Goal: Task Accomplishment & Management: Manage account settings

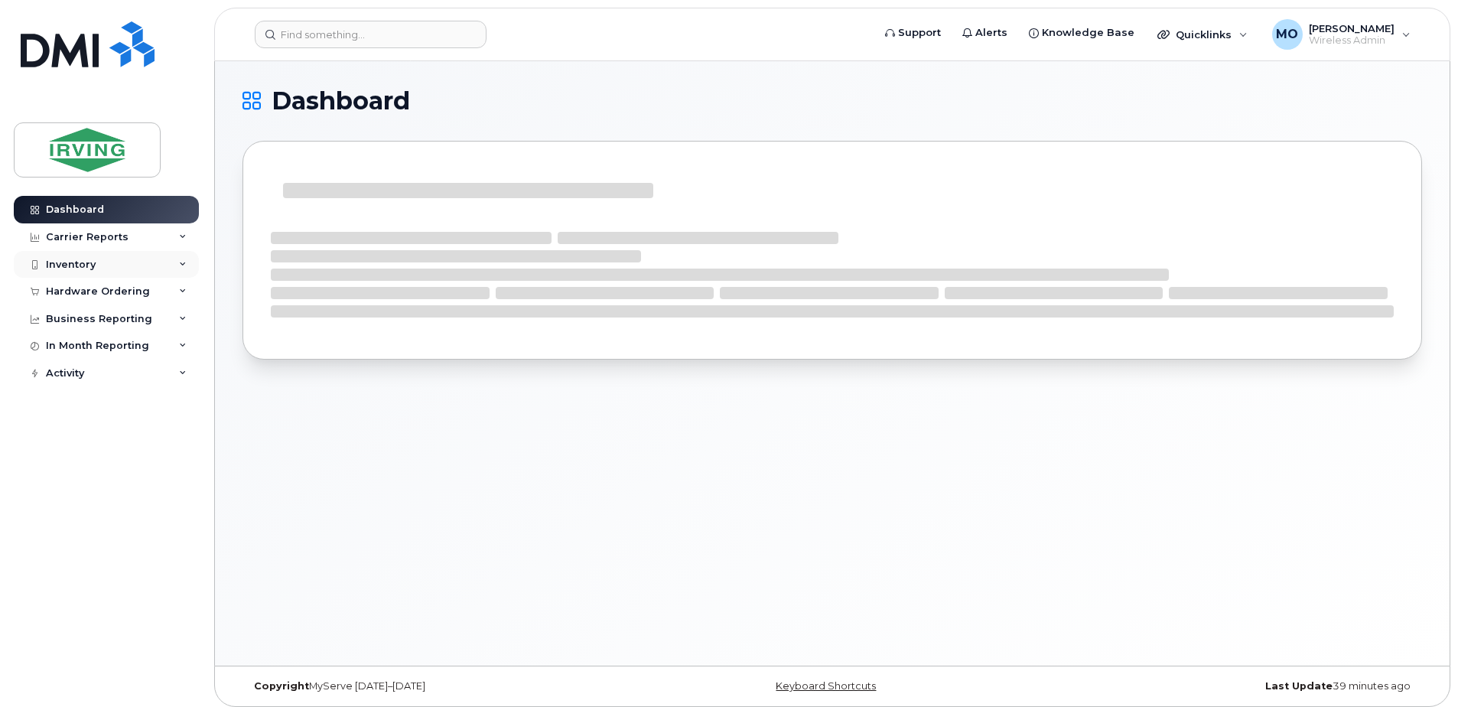
click at [87, 271] on div "Inventory" at bounding box center [106, 265] width 185 height 28
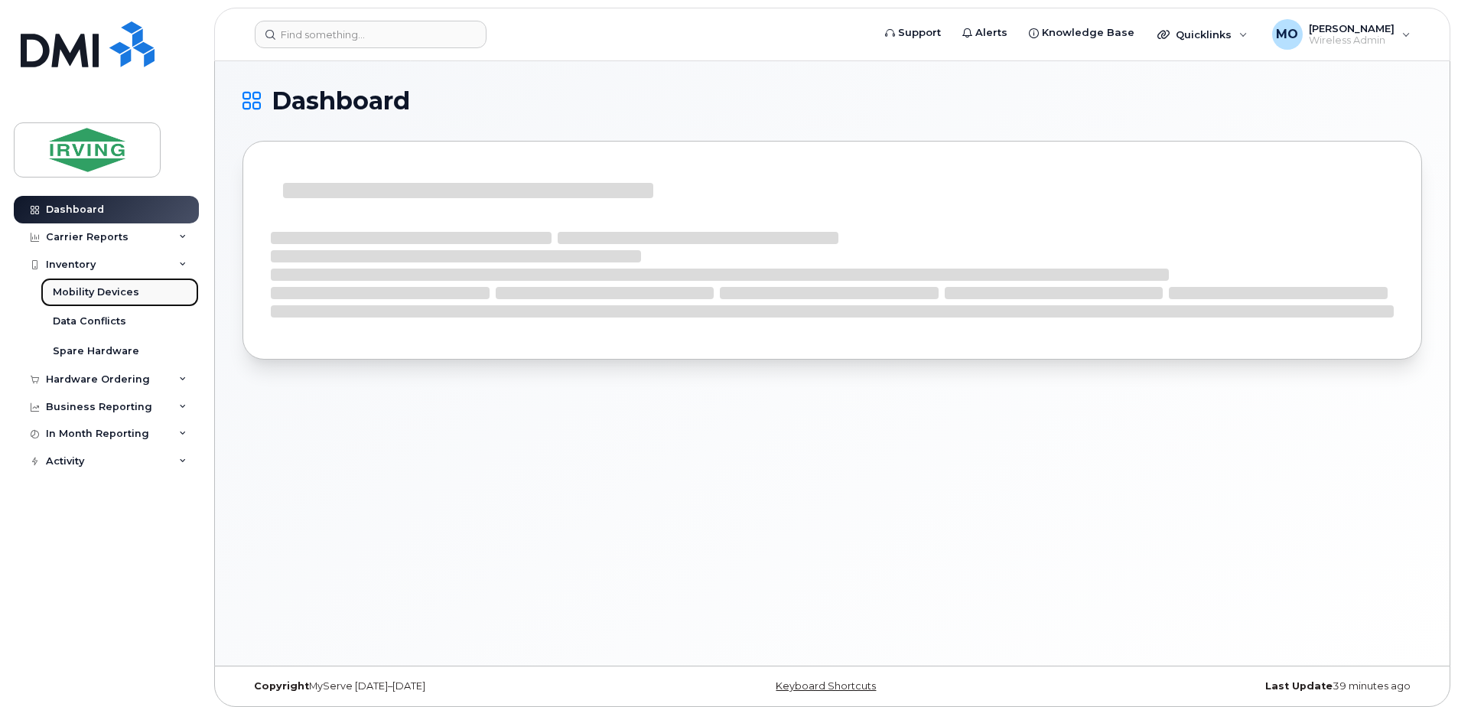
click at [128, 284] on link "Mobility Devices" at bounding box center [120, 292] width 158 height 29
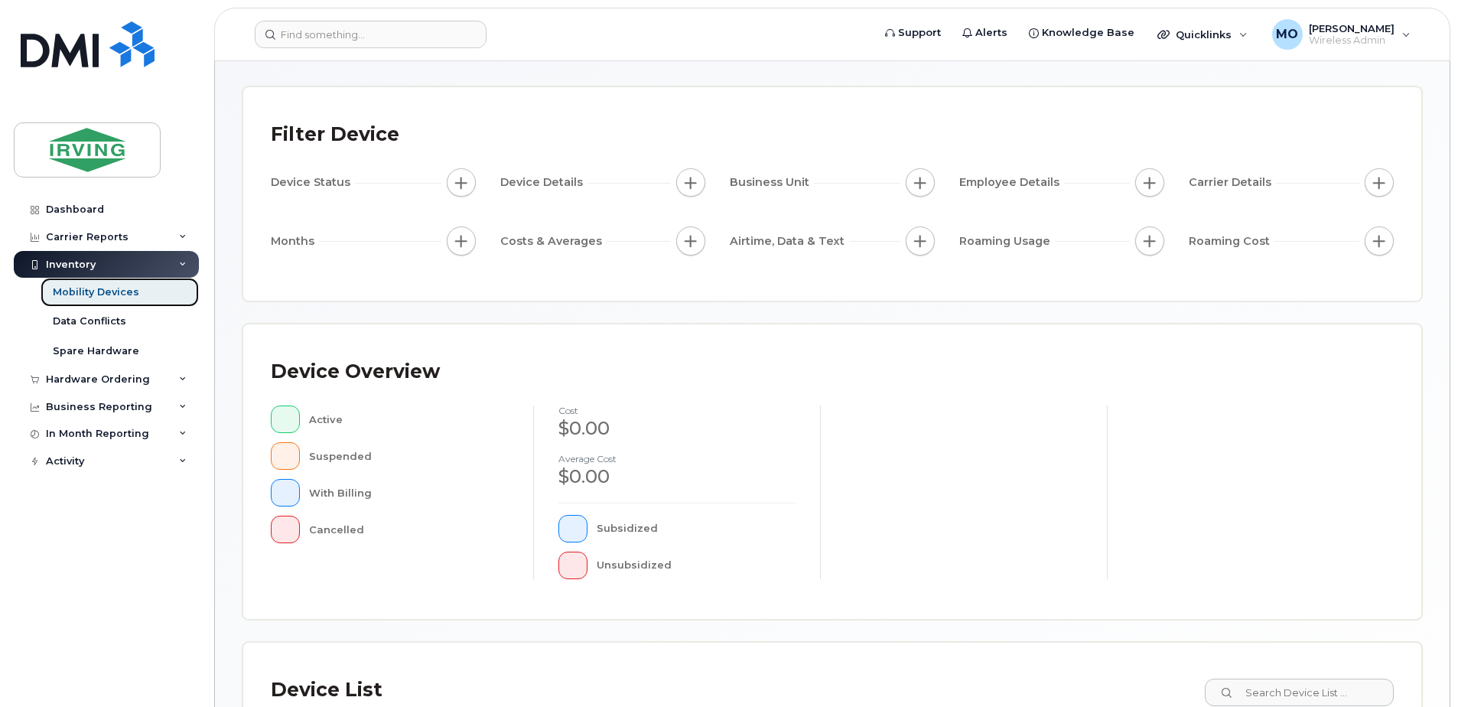
scroll to position [306, 0]
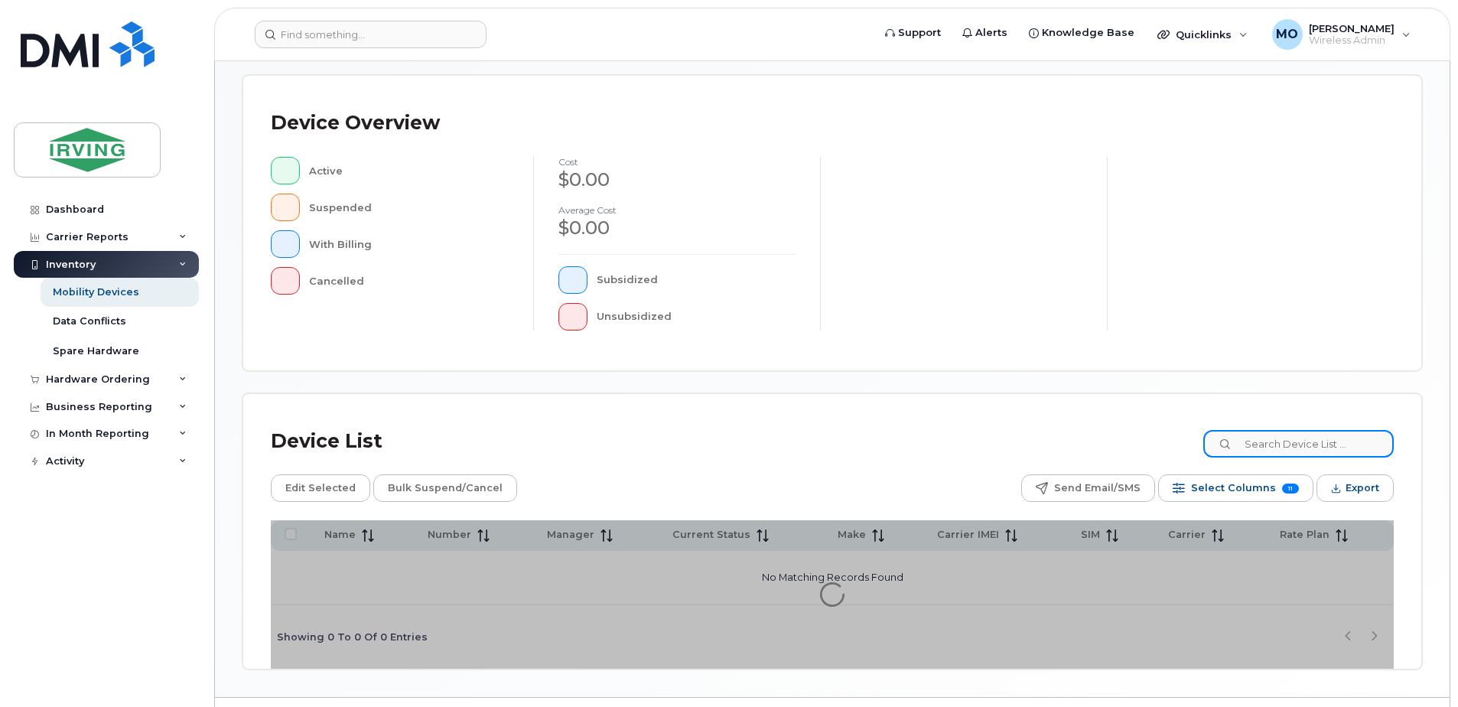
click at [1263, 439] on input at bounding box center [1298, 444] width 190 height 28
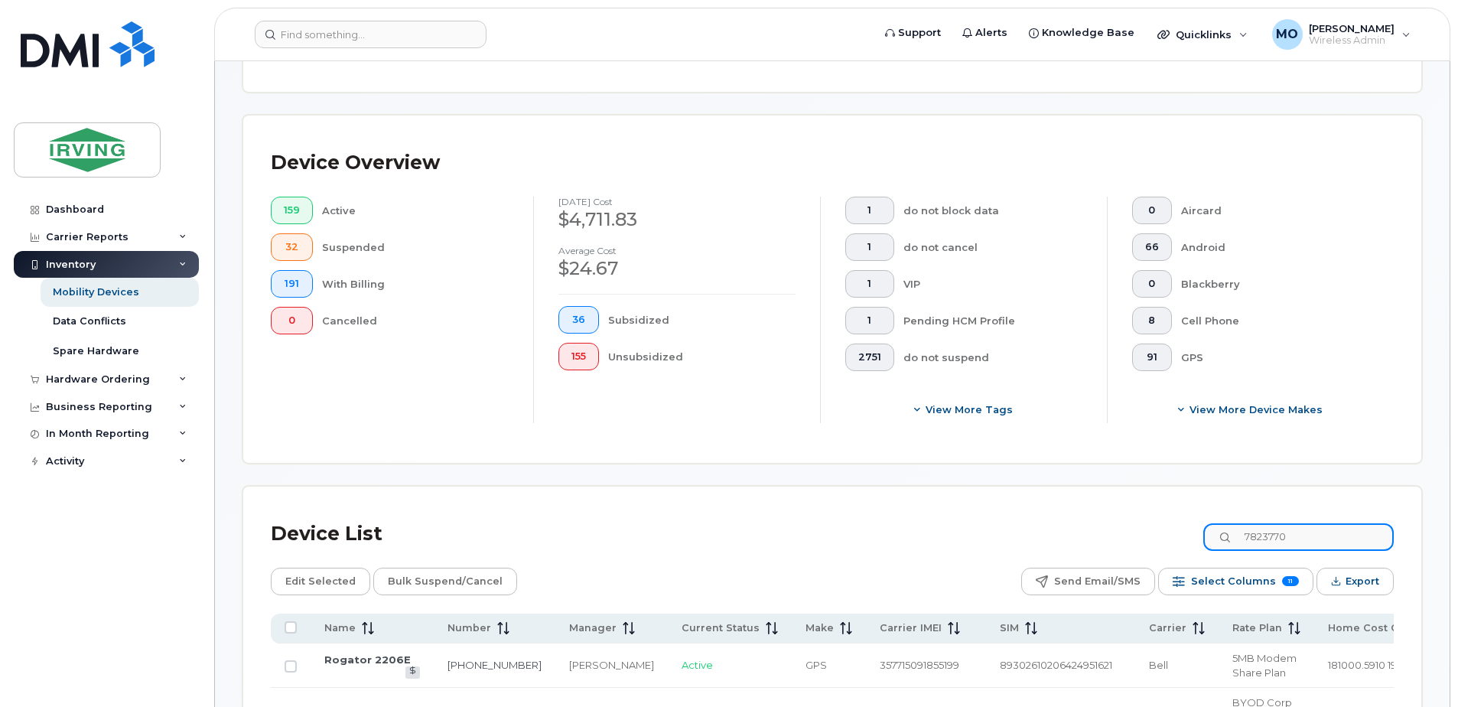
scroll to position [346, 0]
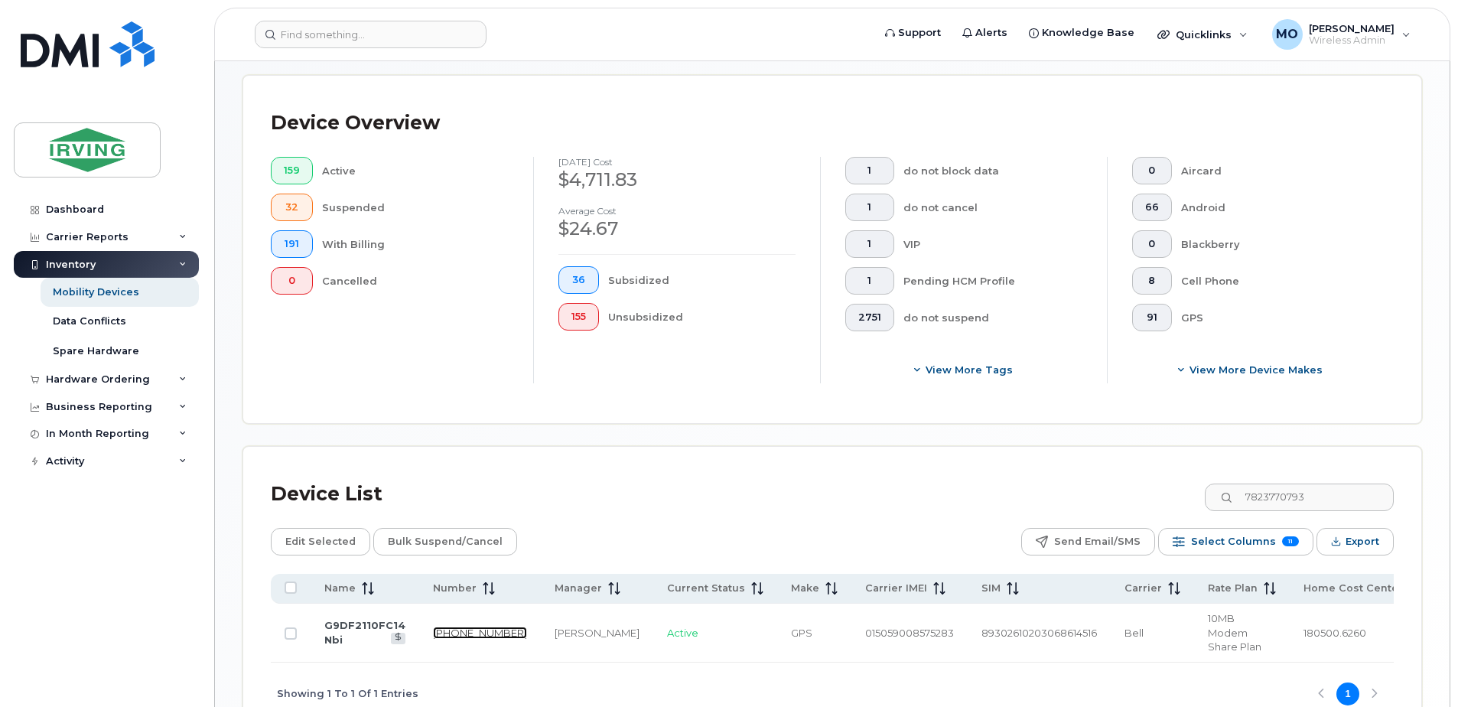
click at [459, 626] on link "782-377-0793" at bounding box center [480, 632] width 94 height 12
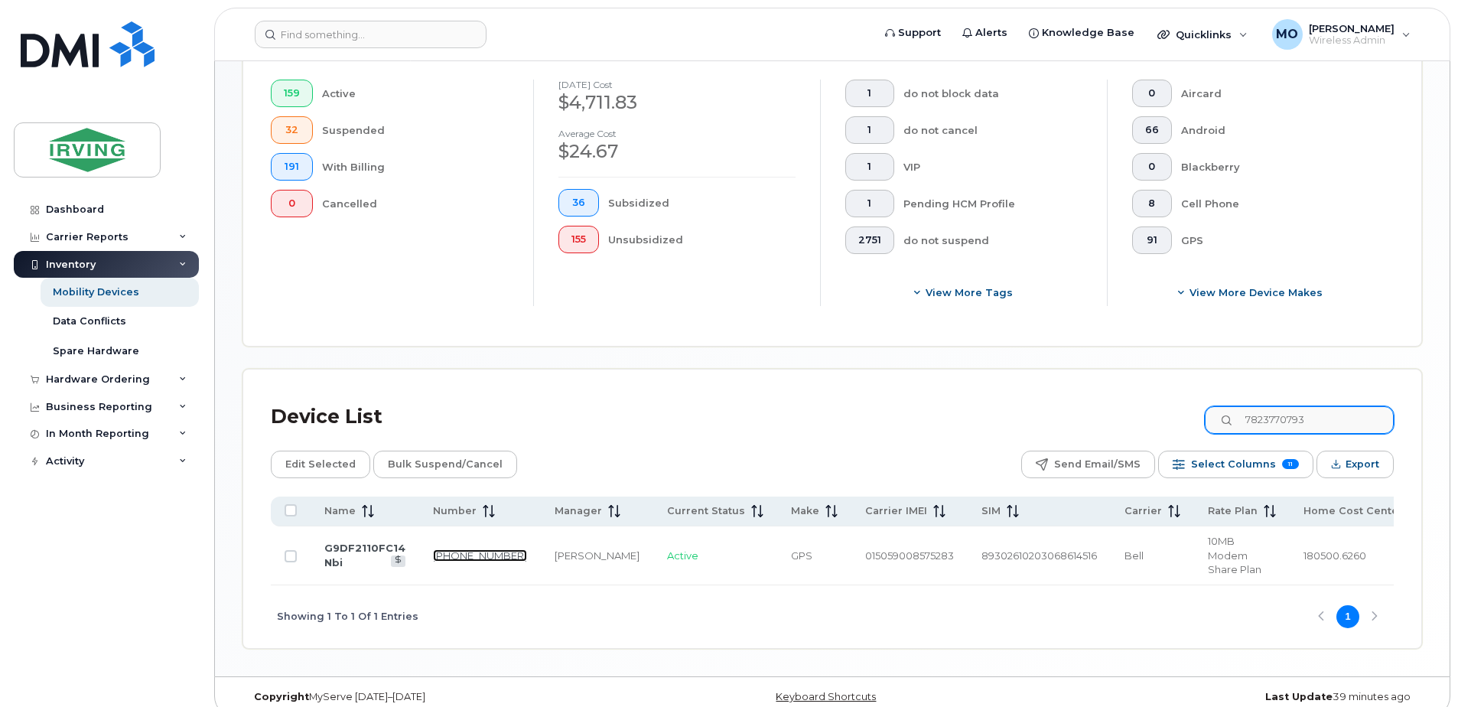
scroll to position [427, 0]
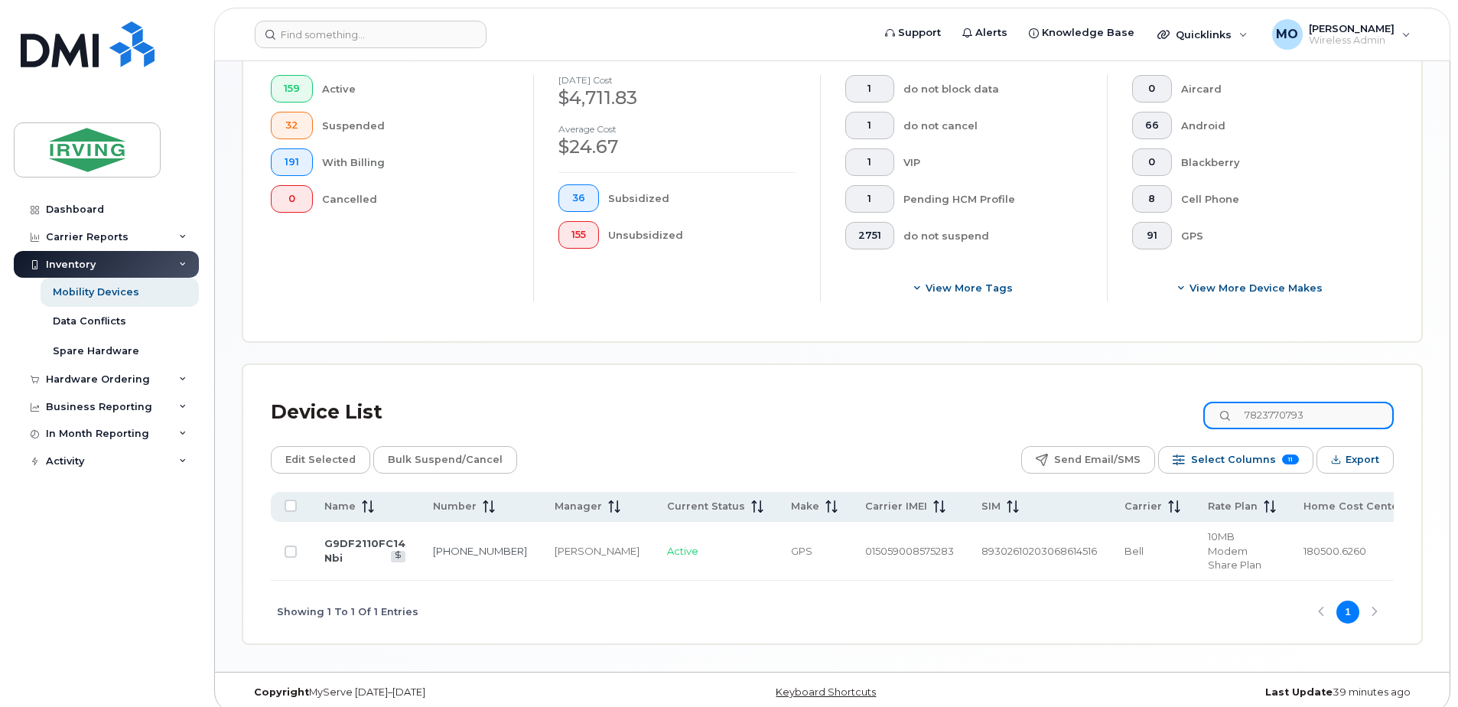
drag, startPoint x: 1329, startPoint y: 406, endPoint x: 853, endPoint y: 402, distance: 475.7
click at [853, 402] on div "Device List 7823770793" at bounding box center [832, 412] width 1123 height 40
click at [434, 536] on td "782-377-4006" at bounding box center [482, 551] width 122 height 59
click at [455, 543] on td "782-377-4006" at bounding box center [482, 551] width 122 height 59
click at [450, 544] on link "782-377-4006" at bounding box center [481, 550] width 94 height 12
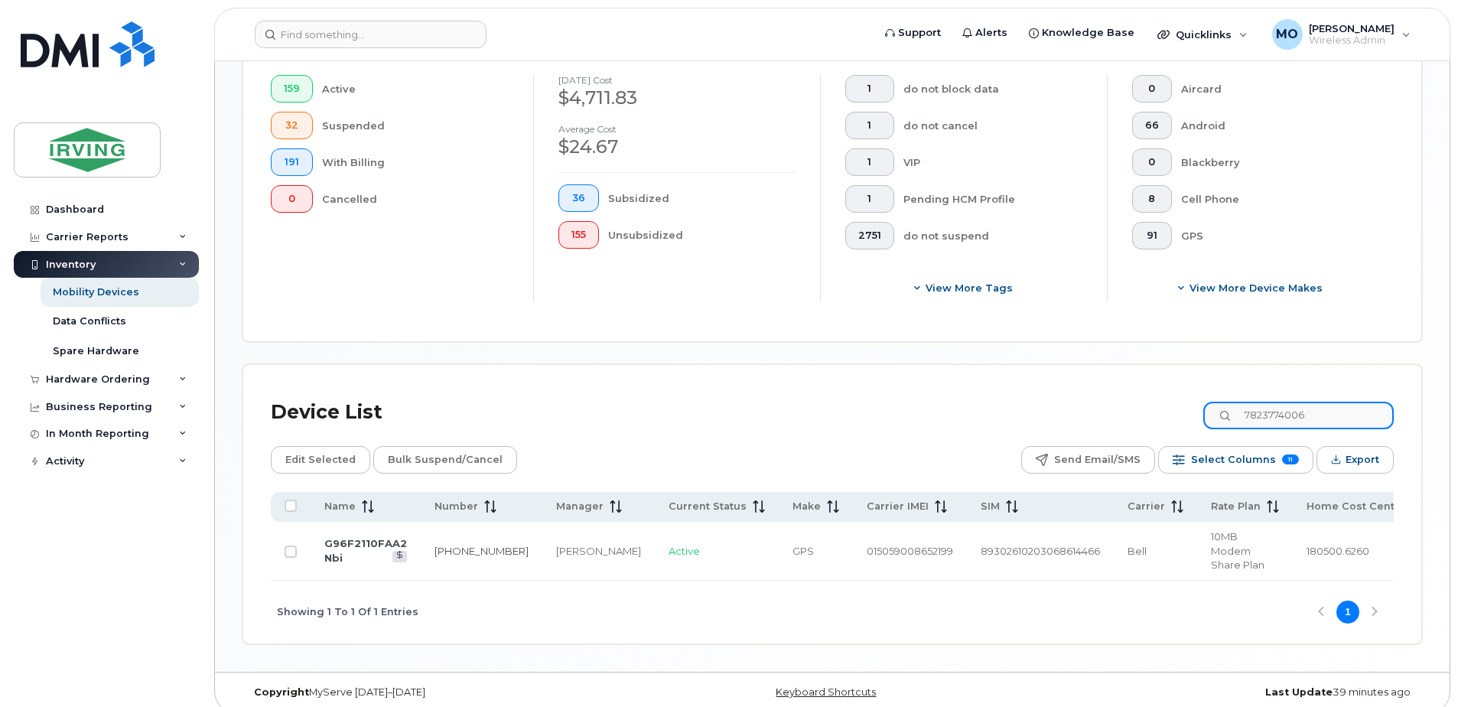
drag, startPoint x: 1302, startPoint y: 420, endPoint x: 1017, endPoint y: 397, distance: 285.4
click at [1023, 397] on div "Device List 7823774006" at bounding box center [832, 412] width 1123 height 40
type input "7823774583"
click at [452, 544] on link "782-377-4583" at bounding box center [482, 550] width 94 height 12
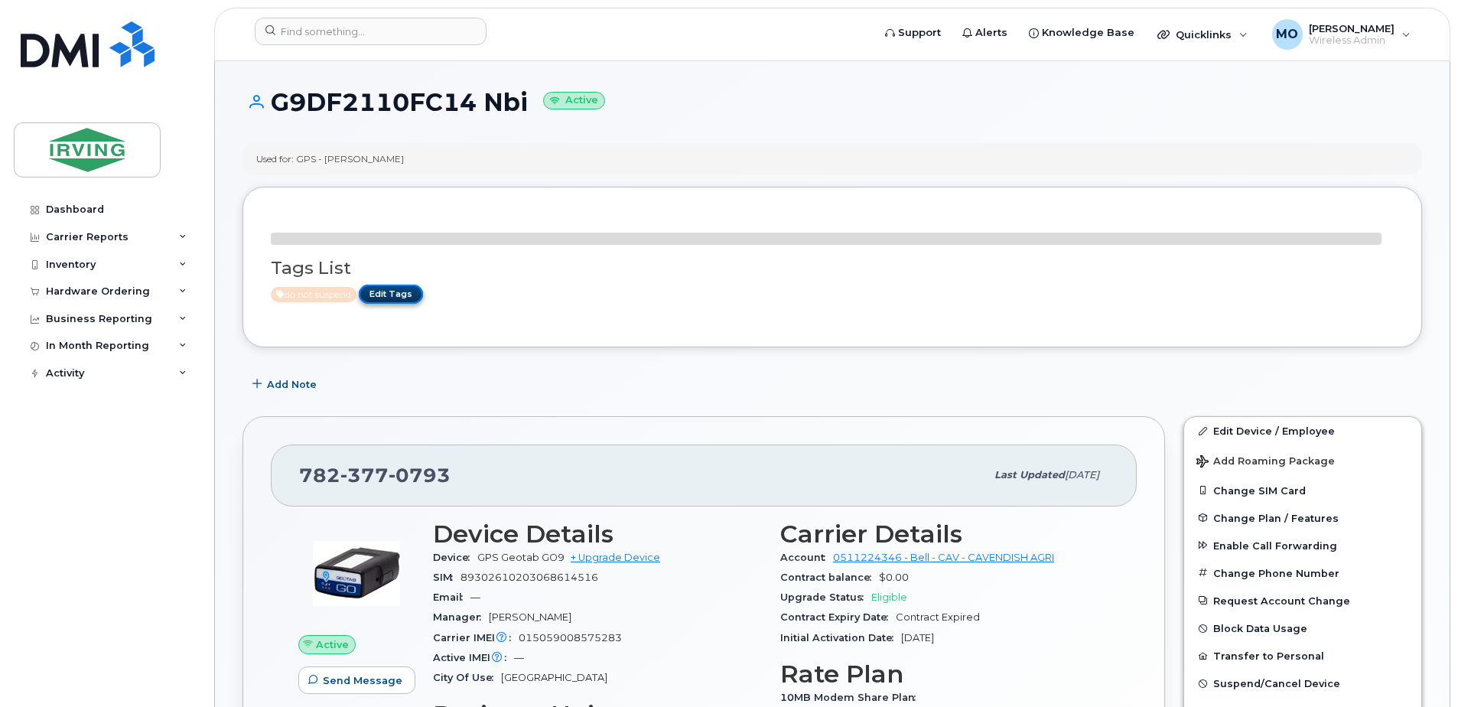
click at [401, 295] on link "Edit Tags" at bounding box center [391, 293] width 64 height 19
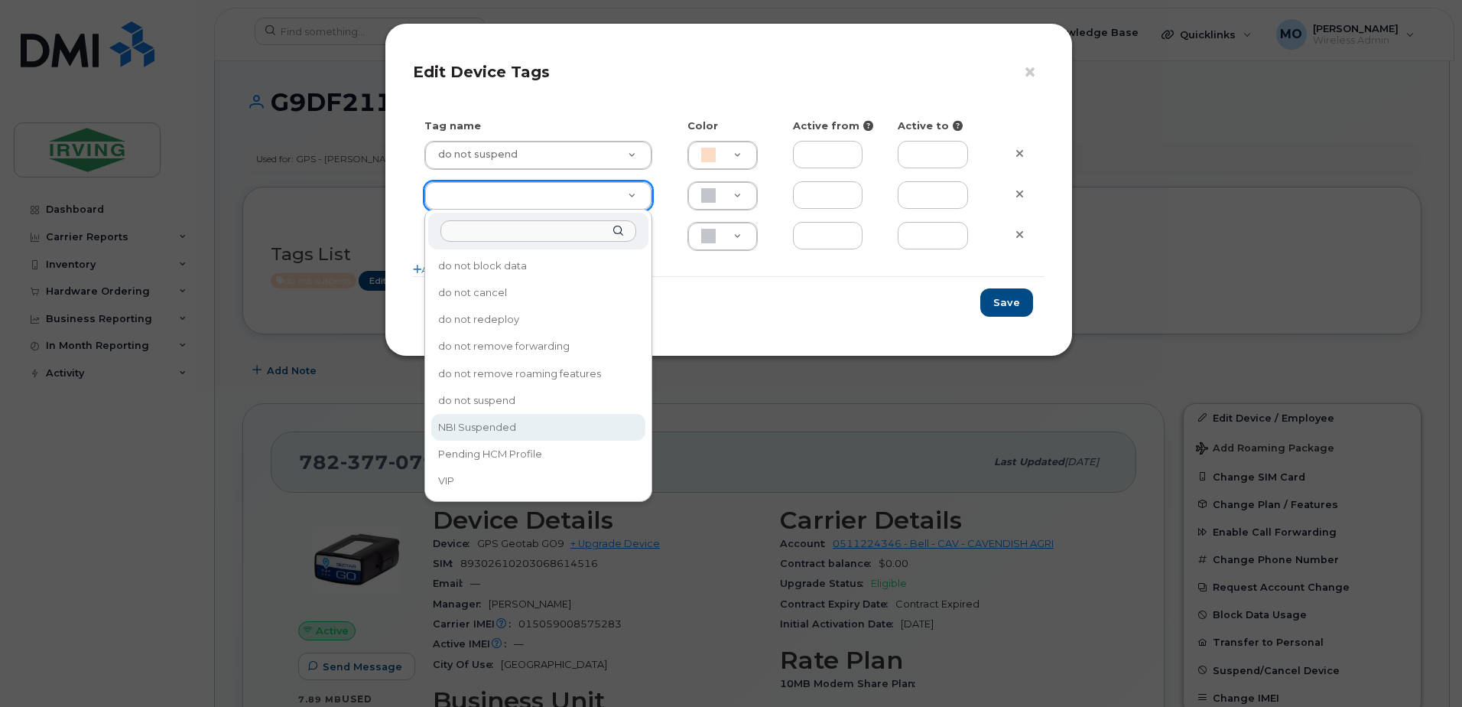
type input "NBI Suspended"
type input "ABD3FF"
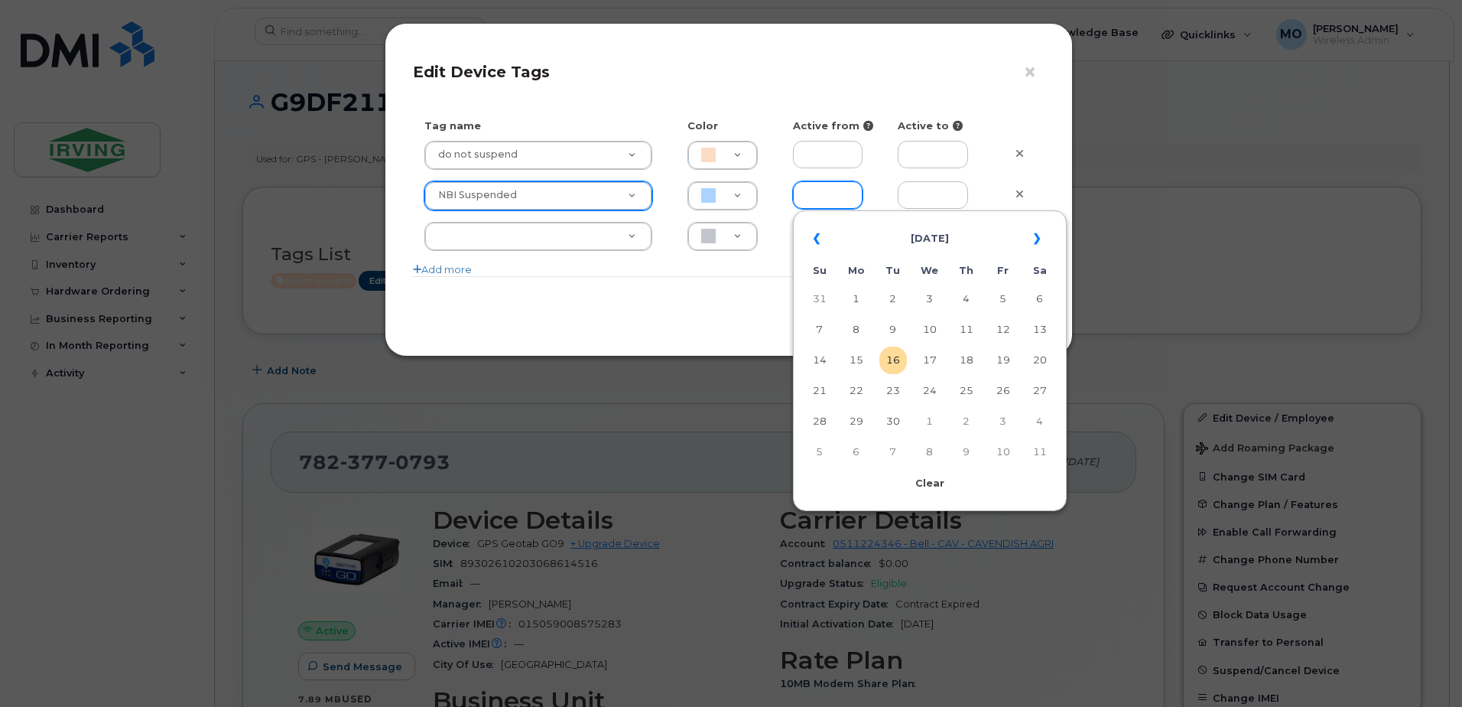
click at [832, 183] on input "text" at bounding box center [828, 195] width 70 height 28
click at [892, 359] on td "16" at bounding box center [893, 360] width 28 height 28
type input "[DATE]"
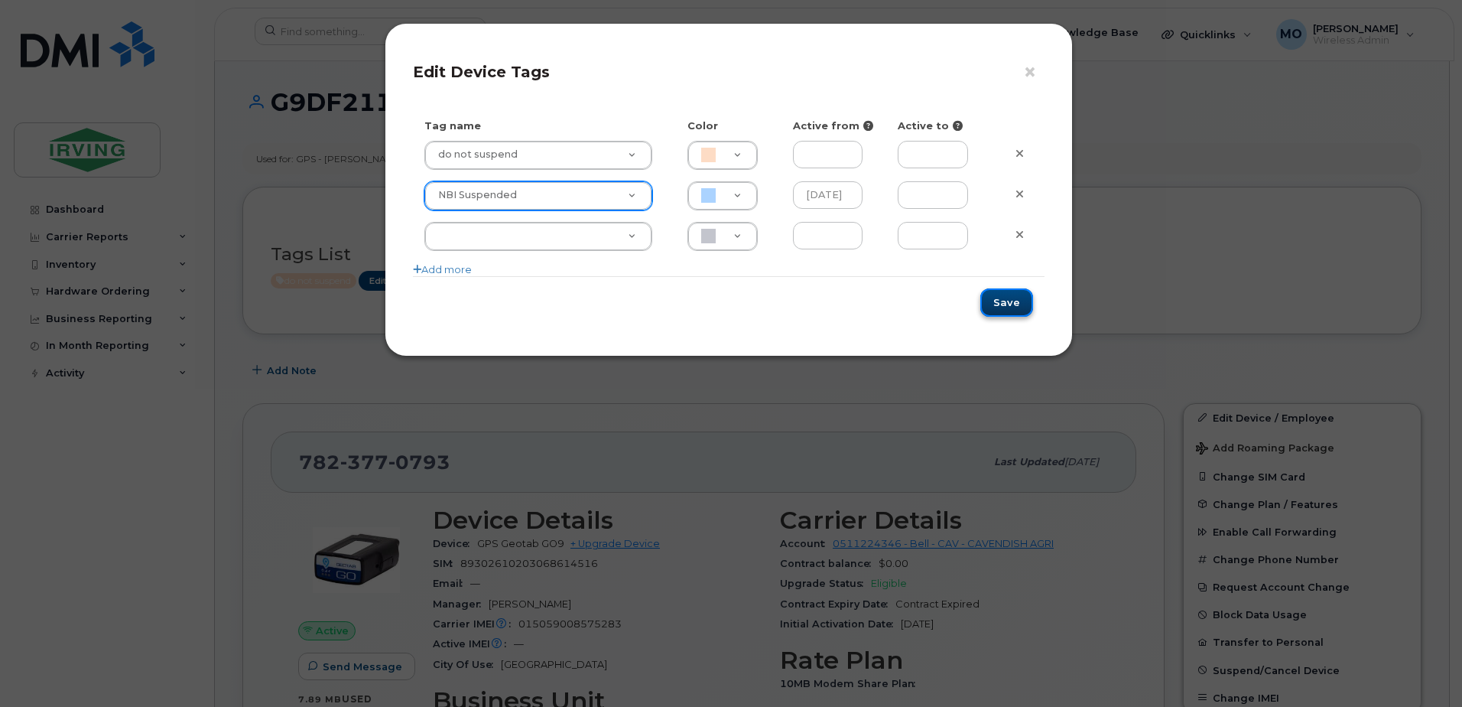
click at [1013, 308] on button "Save" at bounding box center [1006, 302] width 53 height 28
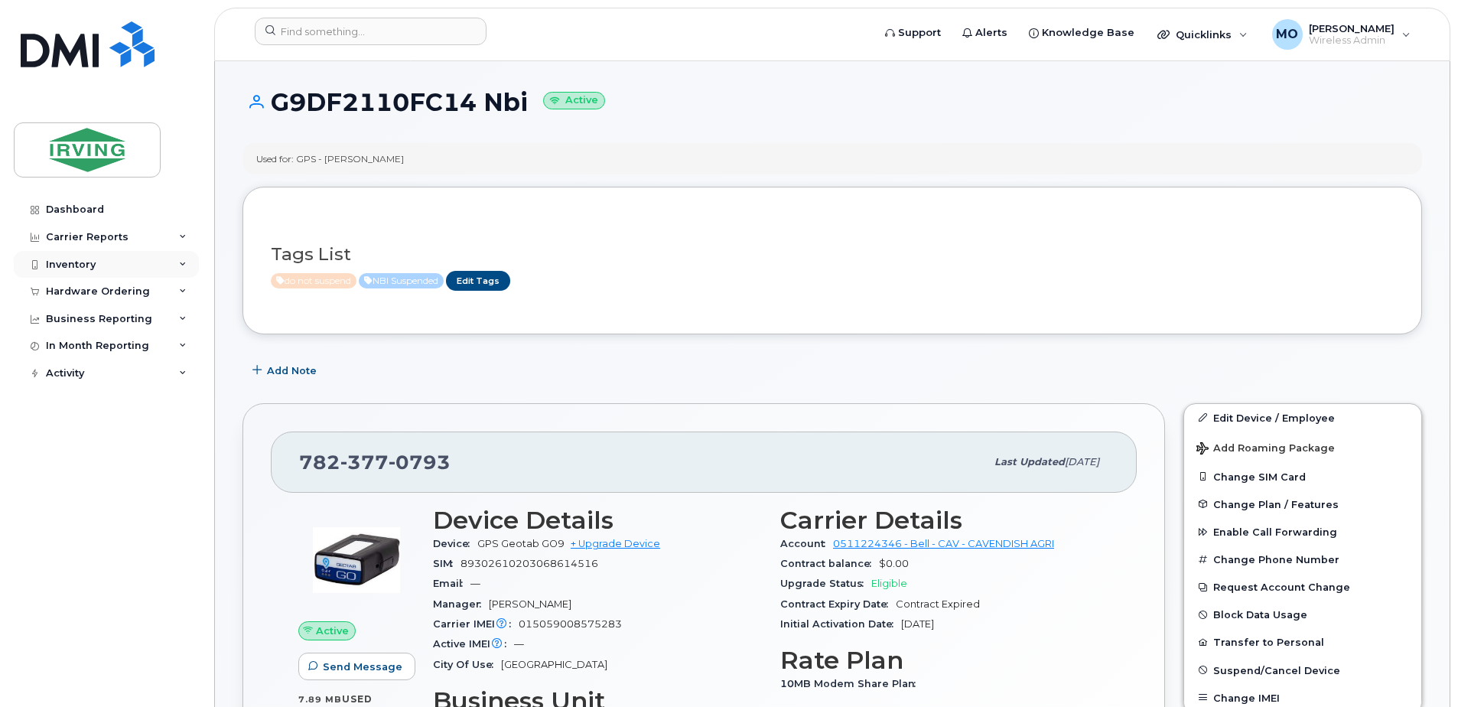
click at [81, 265] on div "Inventory" at bounding box center [71, 264] width 50 height 12
click at [393, 284] on link "Edit Tags" at bounding box center [391, 280] width 64 height 19
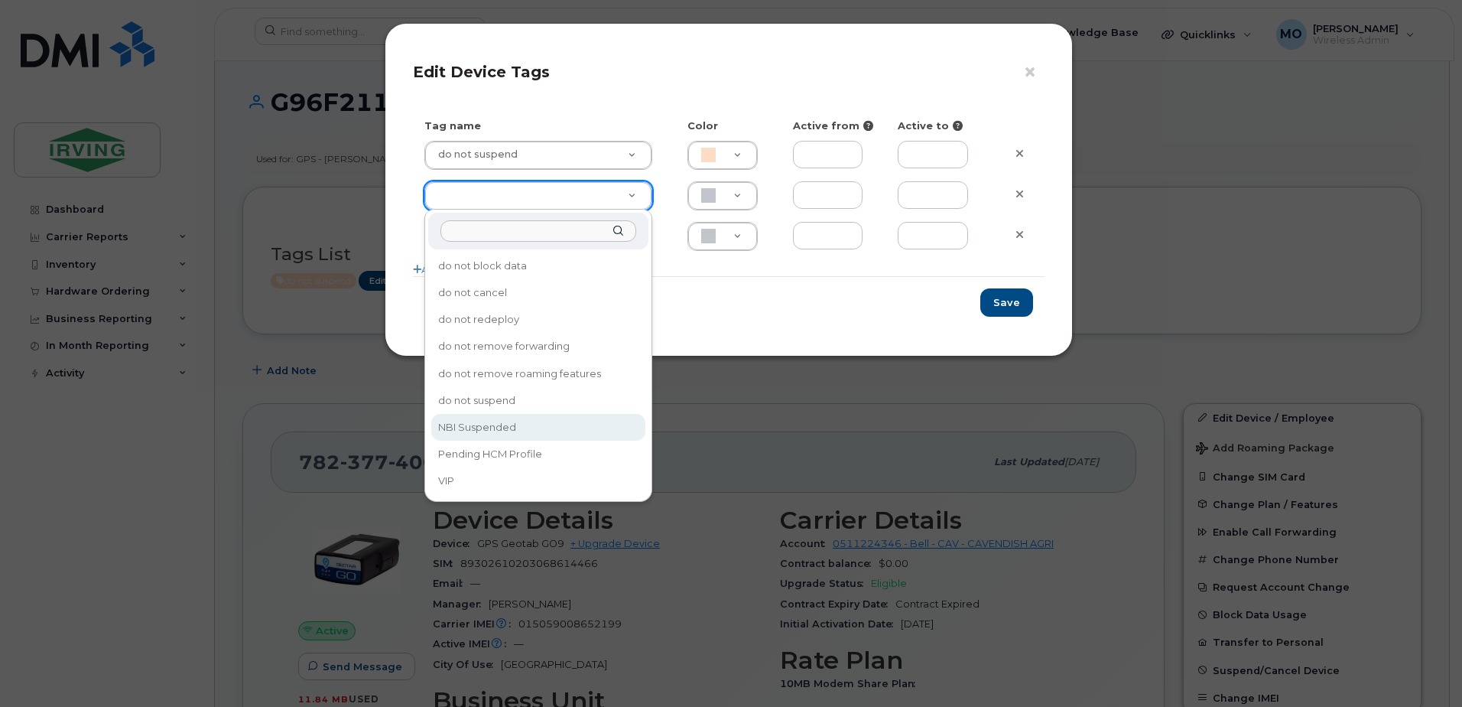
type input "NBI Suspended"
type input "ABD3FF"
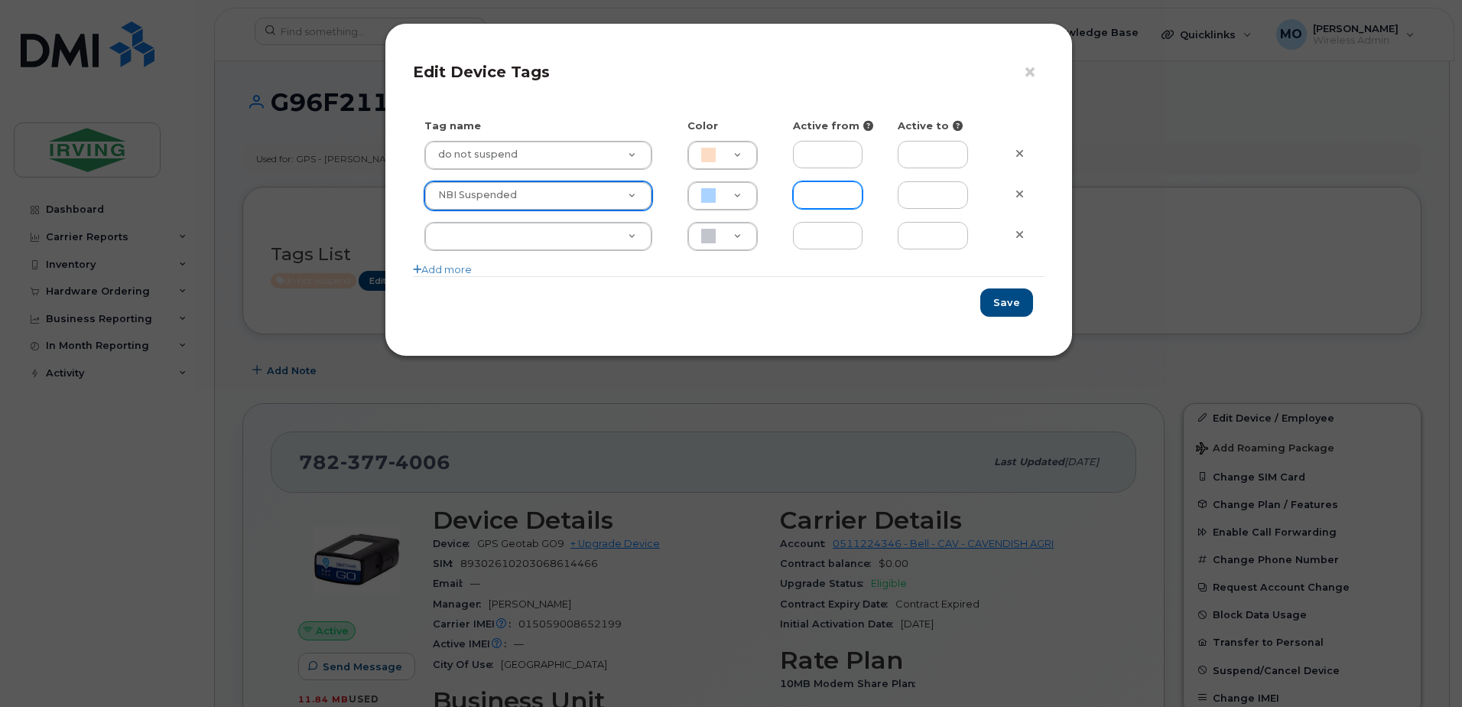
click at [847, 190] on input "text" at bounding box center [828, 195] width 70 height 28
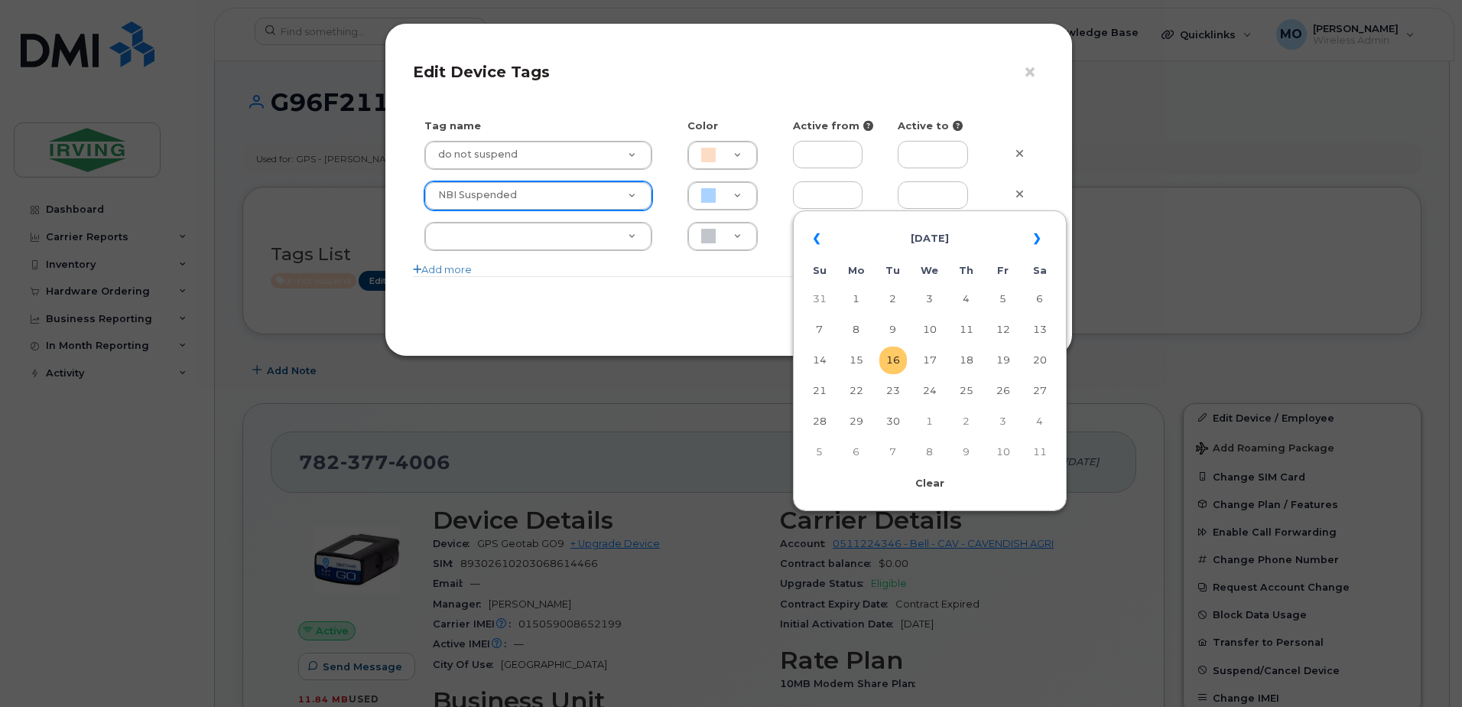
click at [895, 366] on td "16" at bounding box center [893, 360] width 28 height 28
type input "[DATE]"
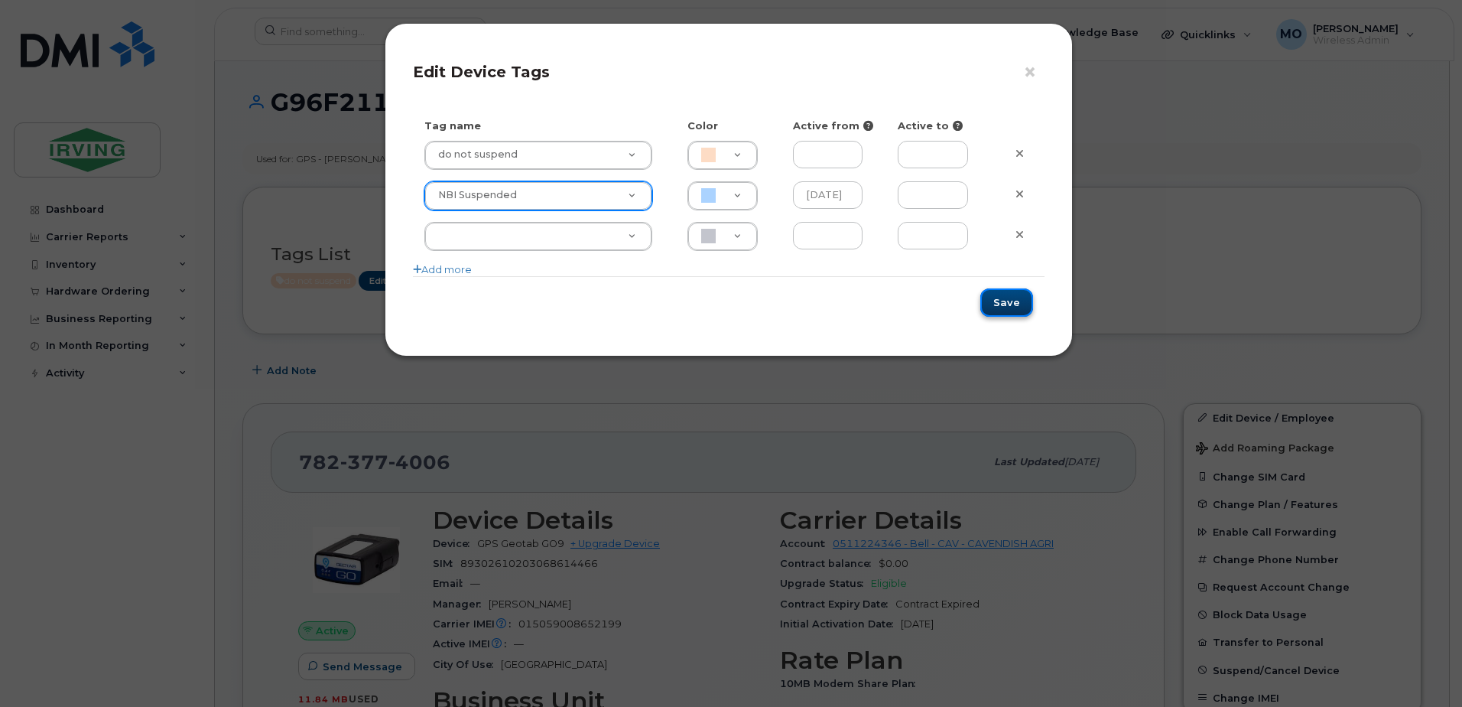
click at [1005, 307] on button "Save" at bounding box center [1006, 302] width 53 height 28
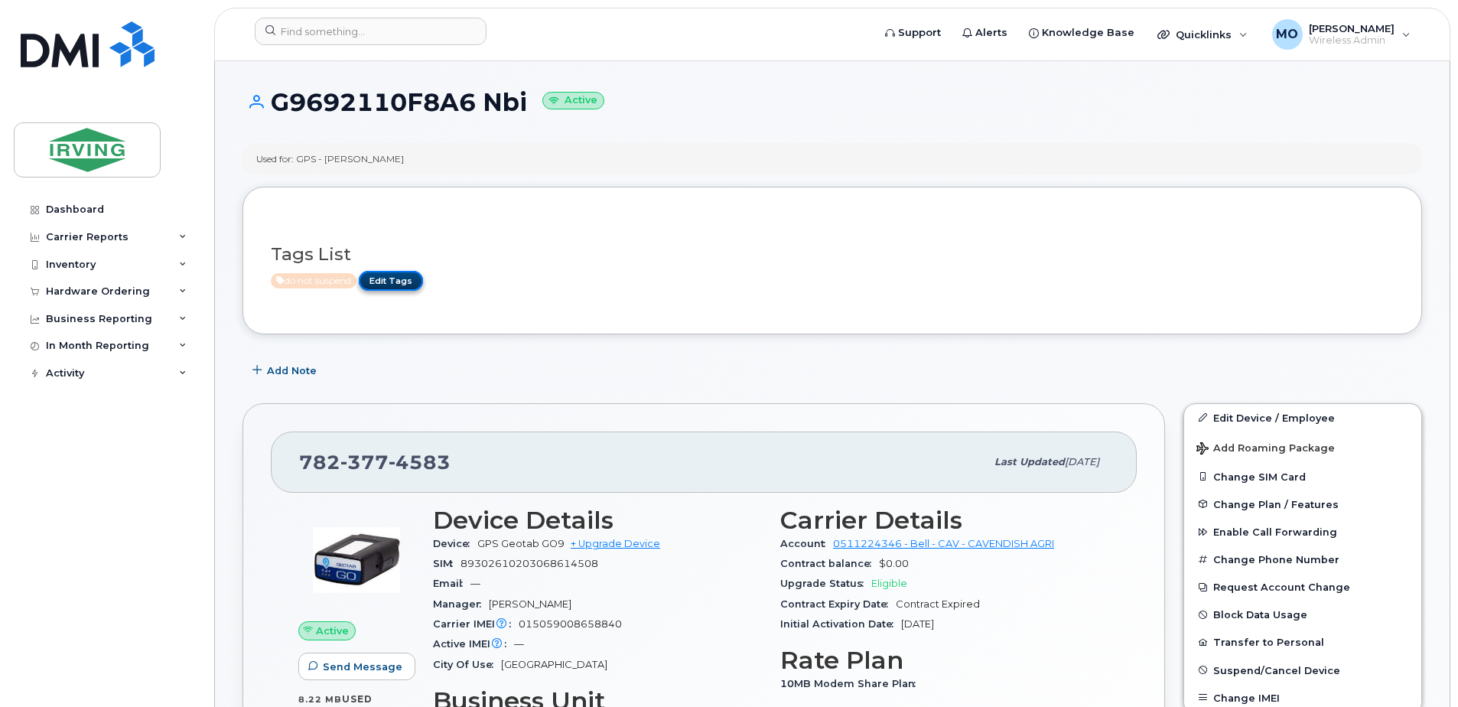
click at [397, 286] on link "Edit Tags" at bounding box center [391, 280] width 64 height 19
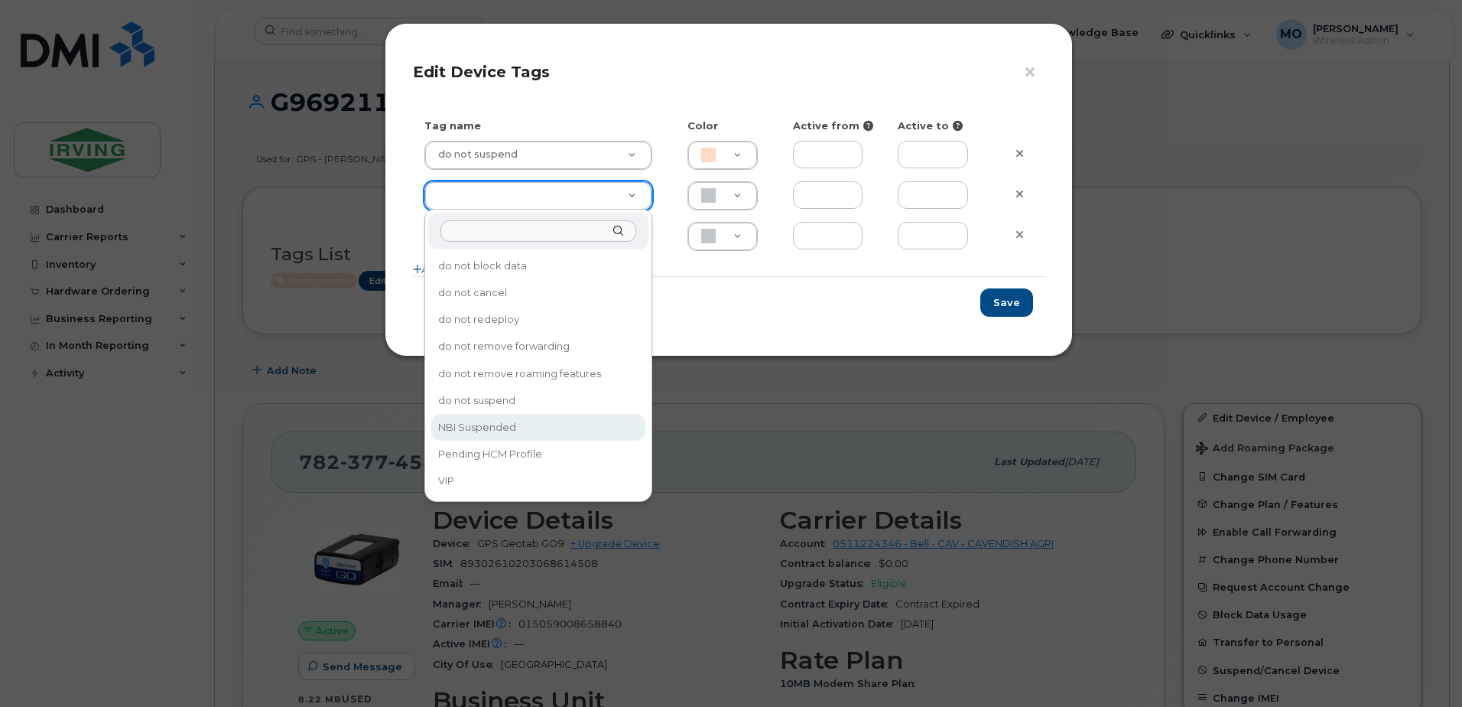
type input "NBI Suspended"
type input "ABD3FF"
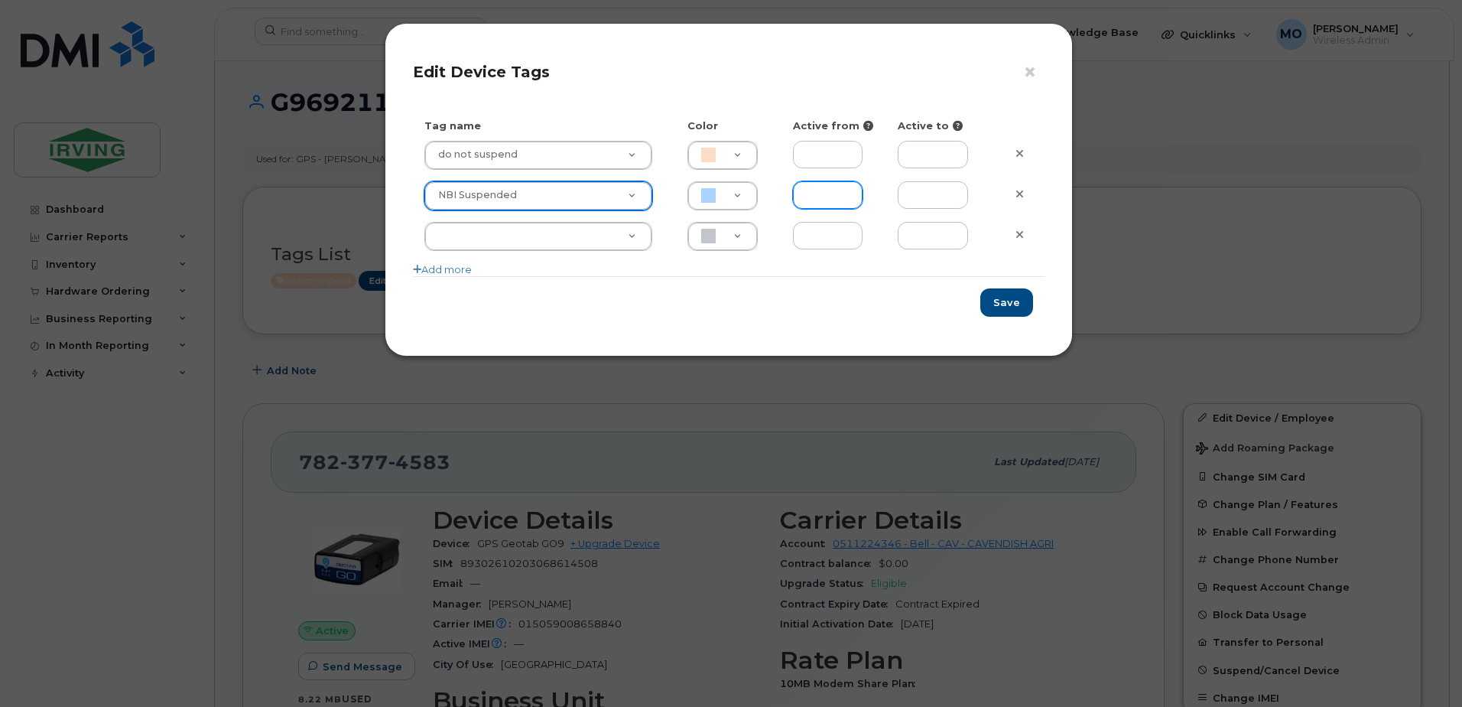
click at [857, 185] on input "text" at bounding box center [828, 195] width 70 height 28
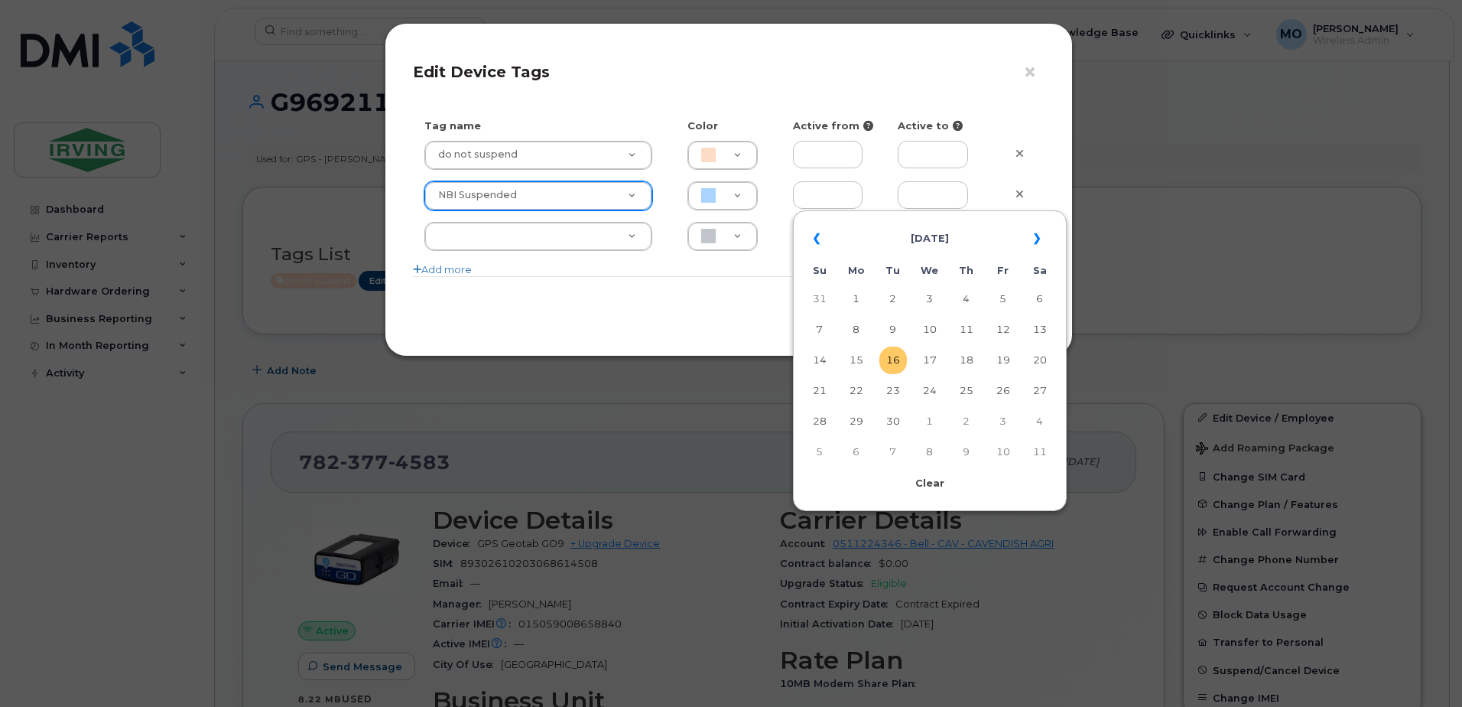
click at [889, 353] on td "16" at bounding box center [893, 360] width 28 height 28
type input "[DATE]"
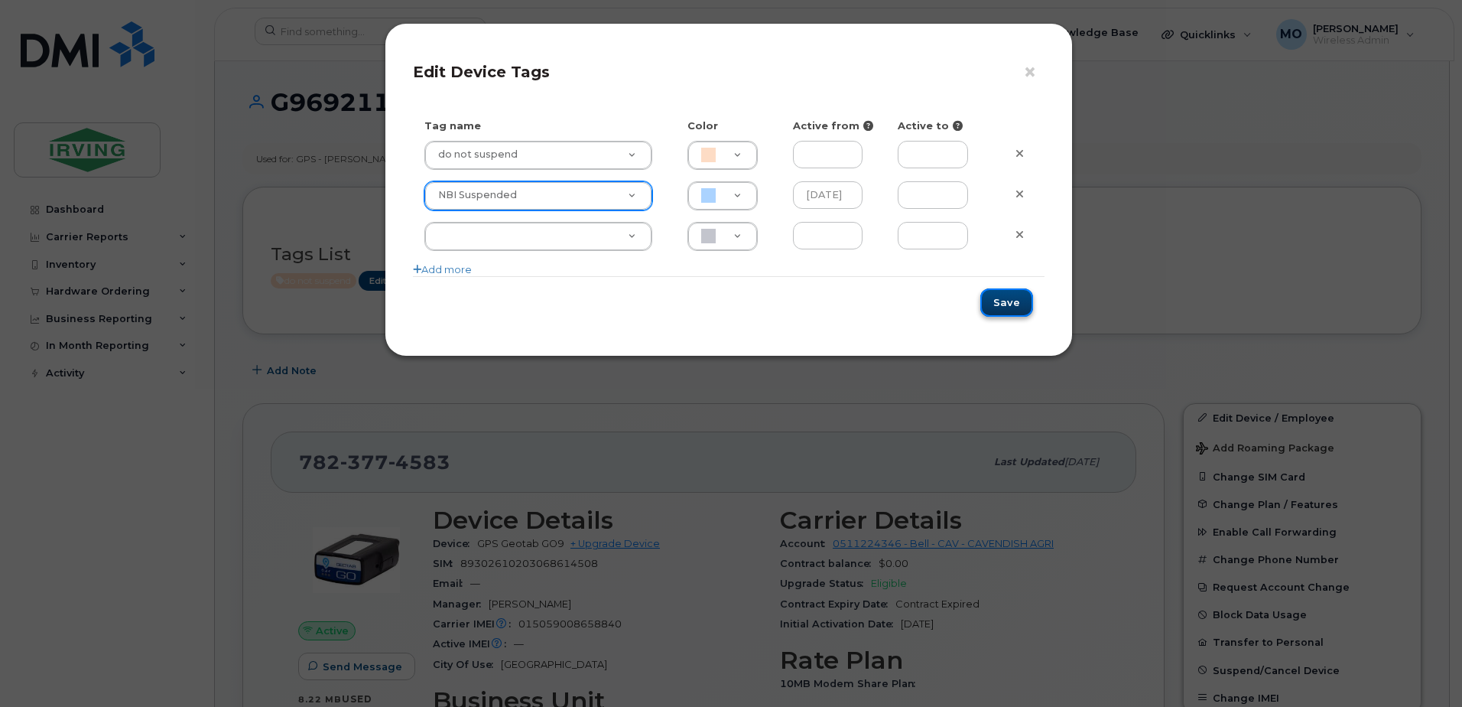
click at [1012, 302] on button "Save" at bounding box center [1006, 302] width 53 height 28
